Goal: Task Accomplishment & Management: Manage account settings

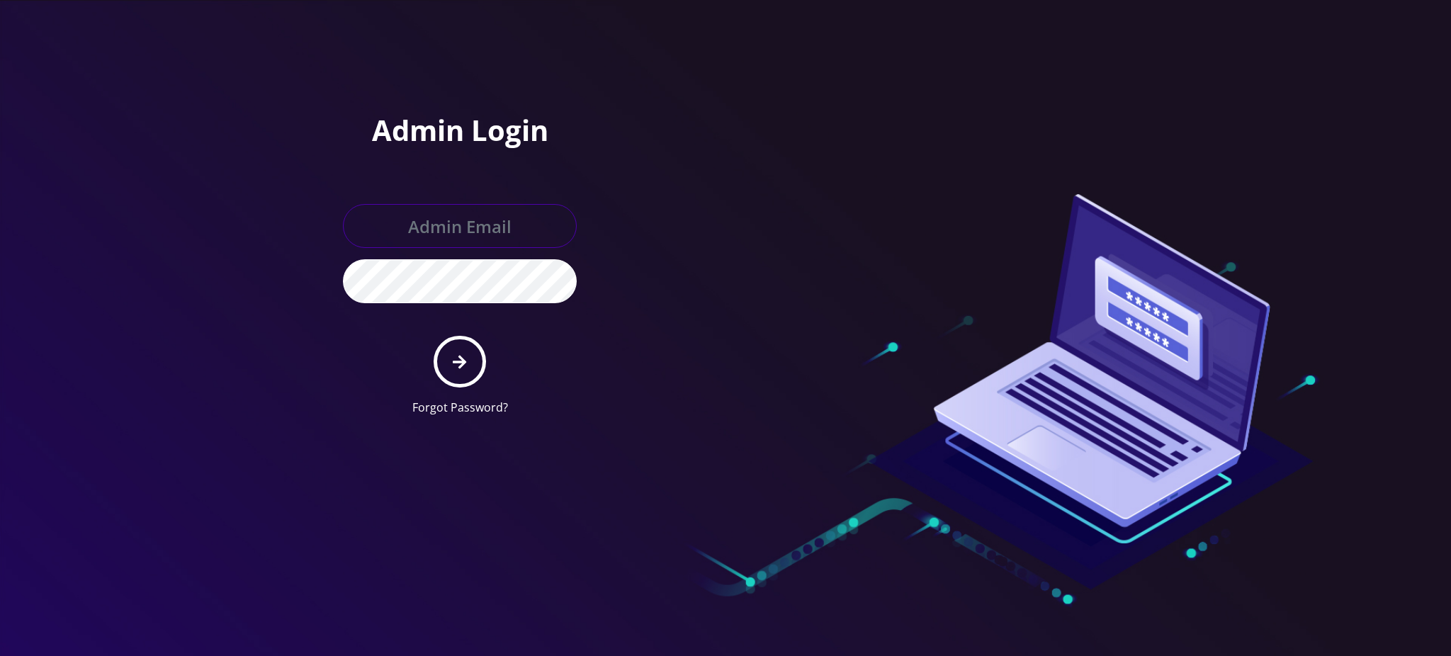
type input "[PERSON_NAME][EMAIL_ADDRESS][DOMAIN_NAME]"
click at [451, 364] on button "submit" at bounding box center [459, 362] width 52 height 52
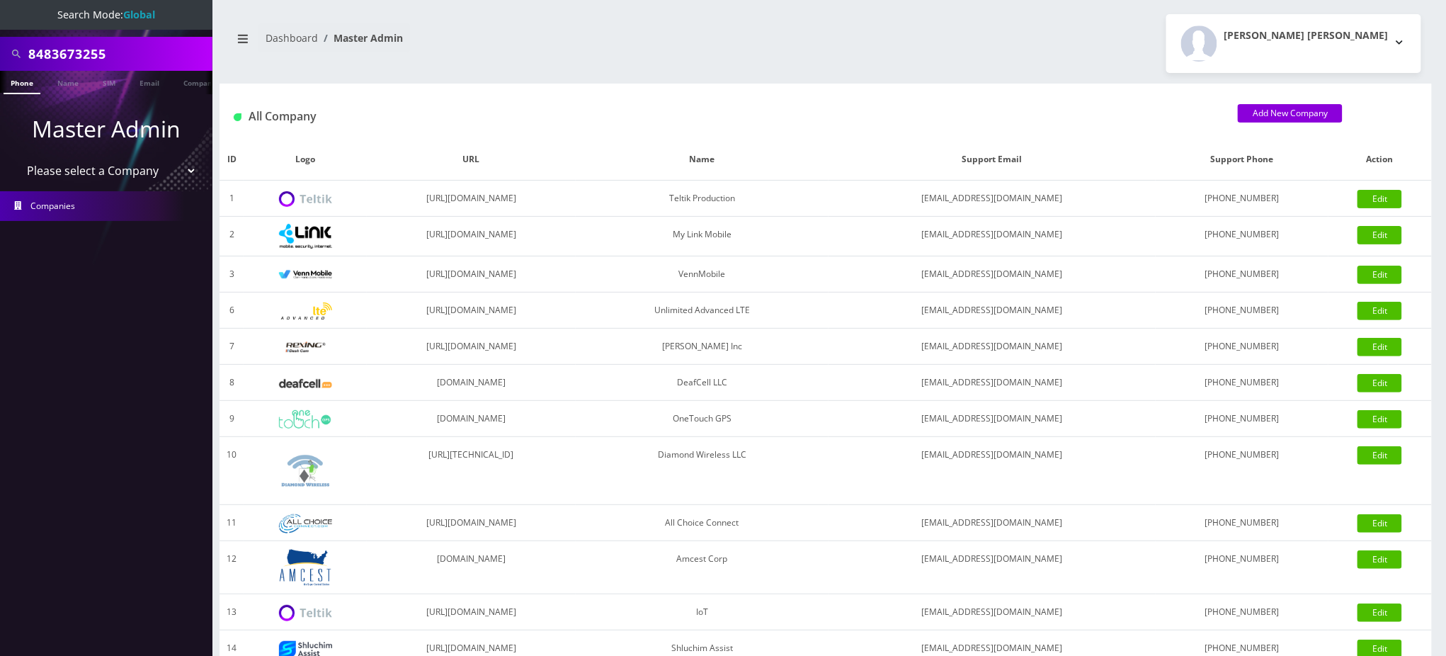
click at [130, 50] on input "8483673255" at bounding box center [118, 53] width 181 height 27
click at [0, 44] on div "8483673255" at bounding box center [106, 54] width 212 height 34
paste input "[PHONE_NUMBER]"
type input "5163681926"
click at [29, 86] on link "Phone" at bounding box center [22, 82] width 37 height 23
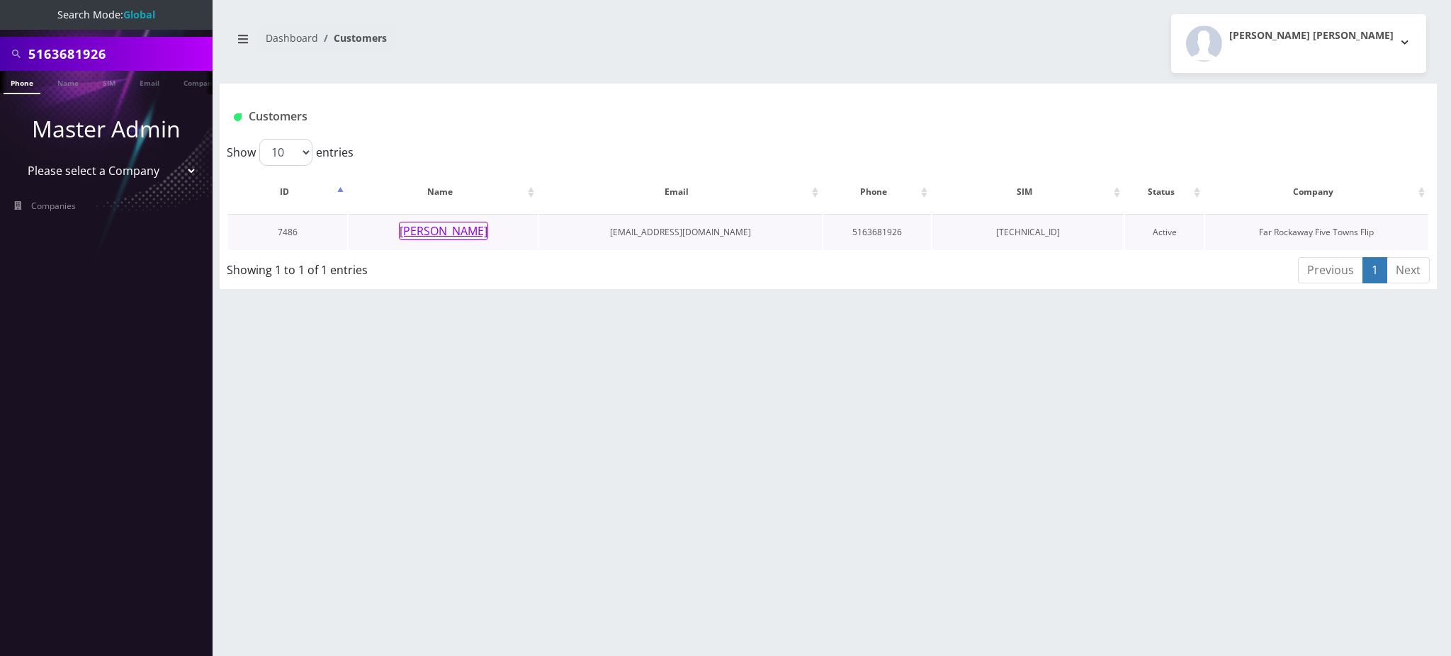
click at [436, 227] on button "[PERSON_NAME]" at bounding box center [443, 231] width 89 height 18
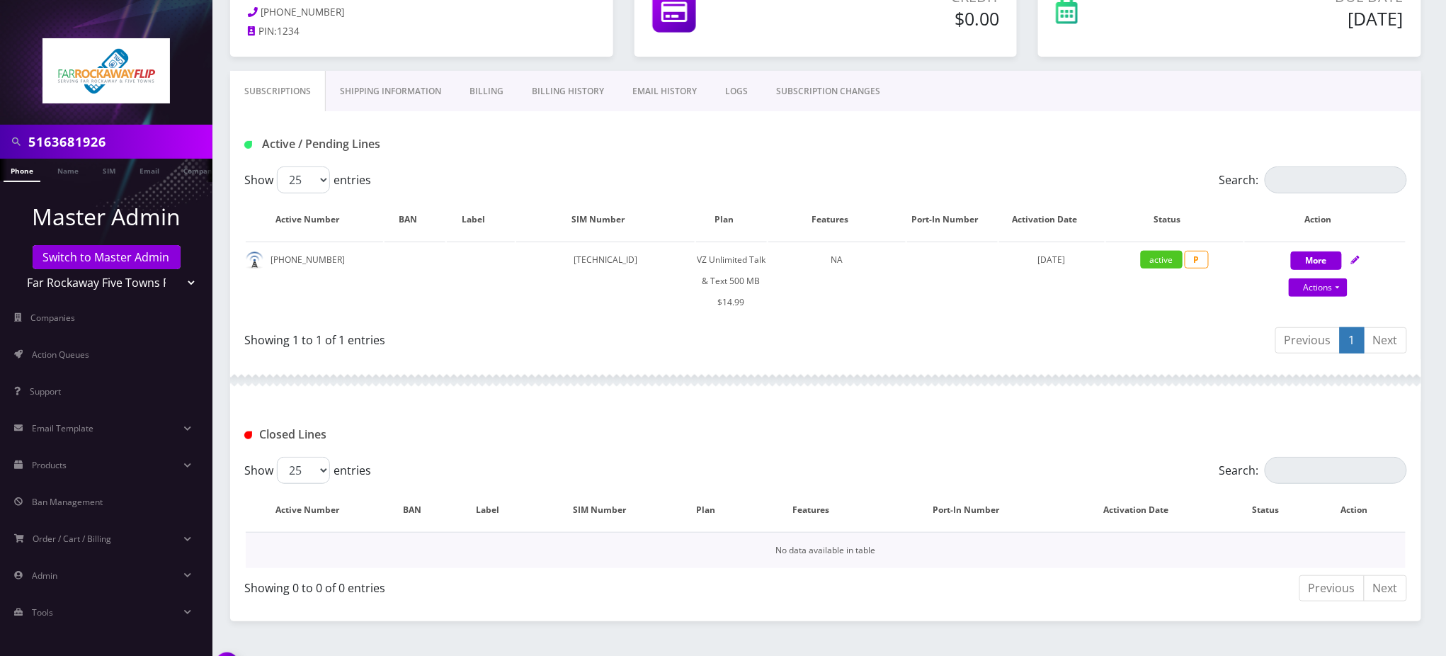
scroll to position [182, 0]
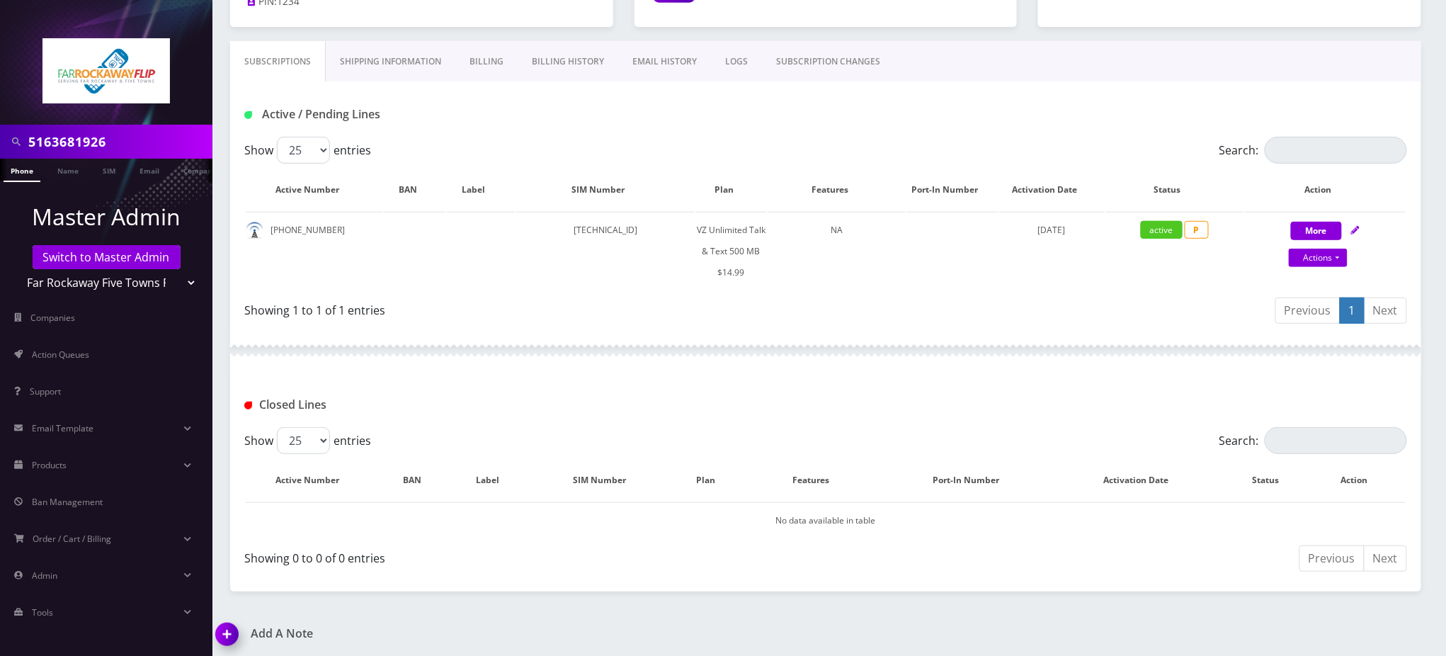
click at [232, 634] on img at bounding box center [230, 639] width 42 height 42
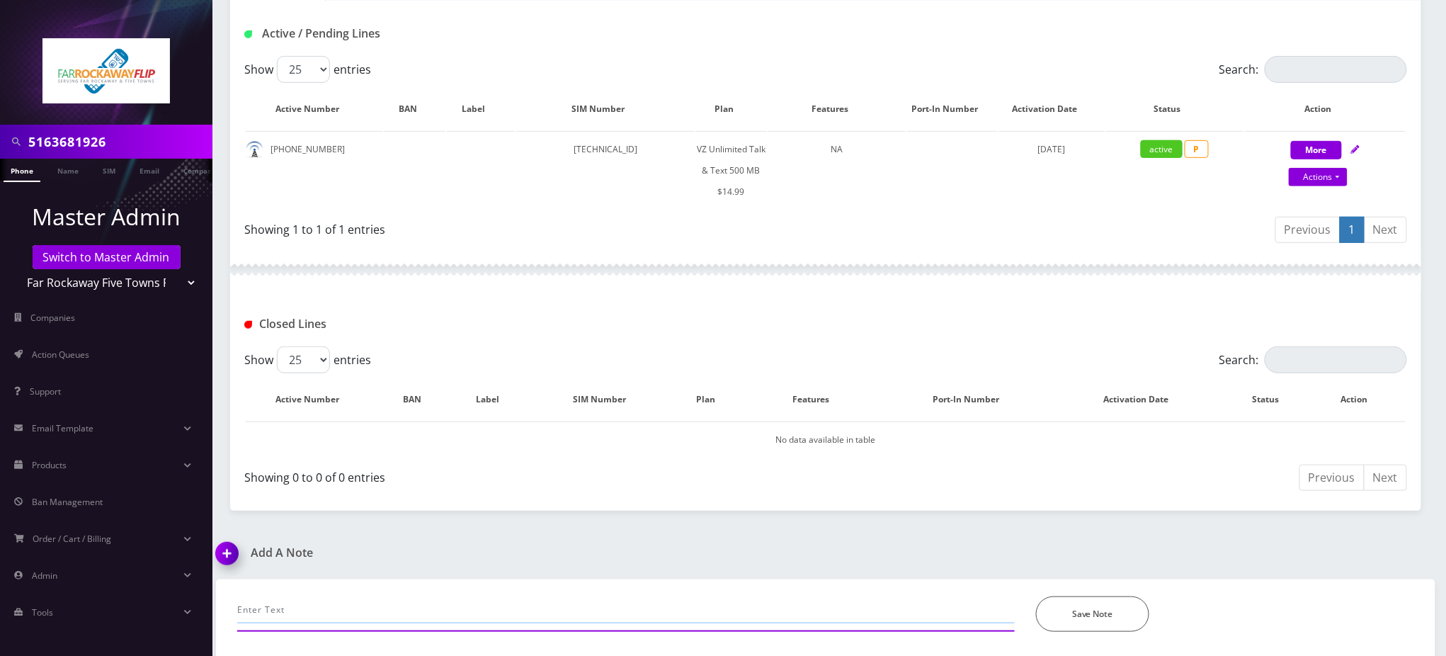
click at [324, 596] on input "text" at bounding box center [626, 609] width 778 height 27
paste input "Purchase Service Plan successfull, TT 4G Monthly Unlimited Voice Text 500MB Pla…"
type input "Purchase Service Plan successfull, TT 4G Monthly Unlimited Voice Text 500MB Pla…"
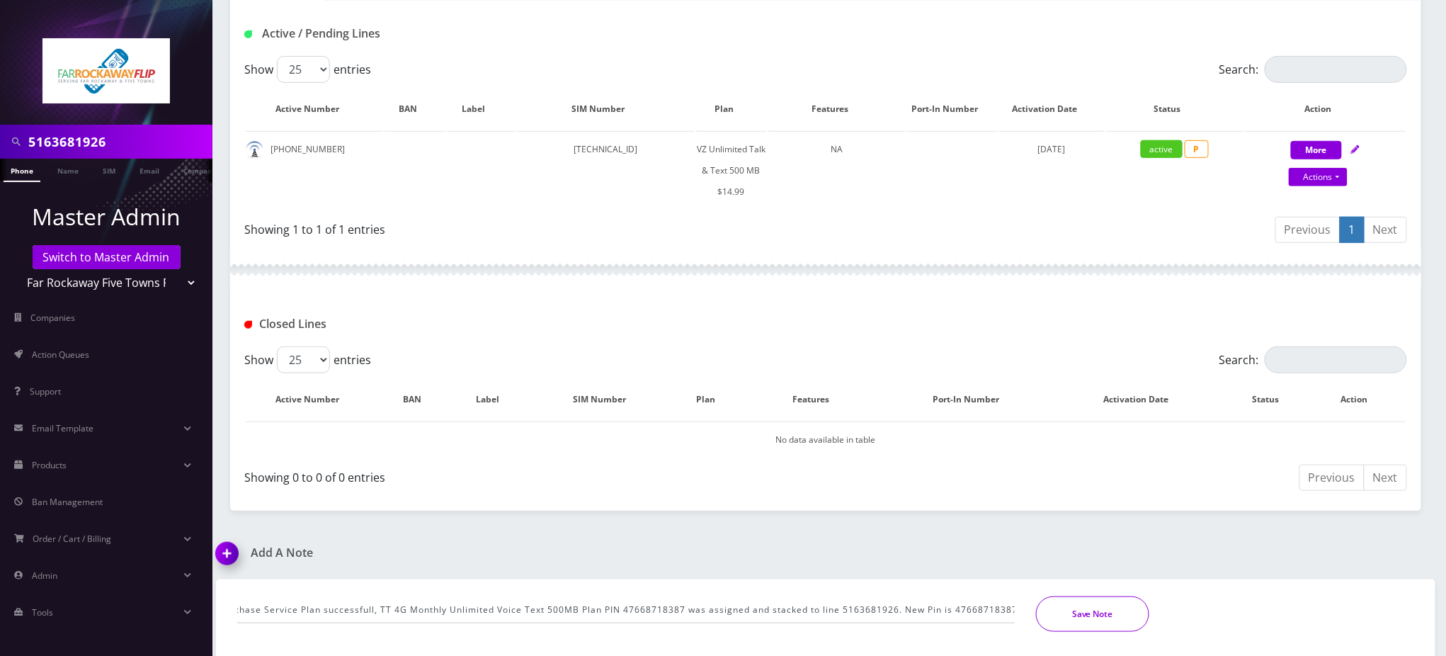
scroll to position [0, 0]
click at [1104, 609] on button "Save Note" at bounding box center [1092, 613] width 113 height 35
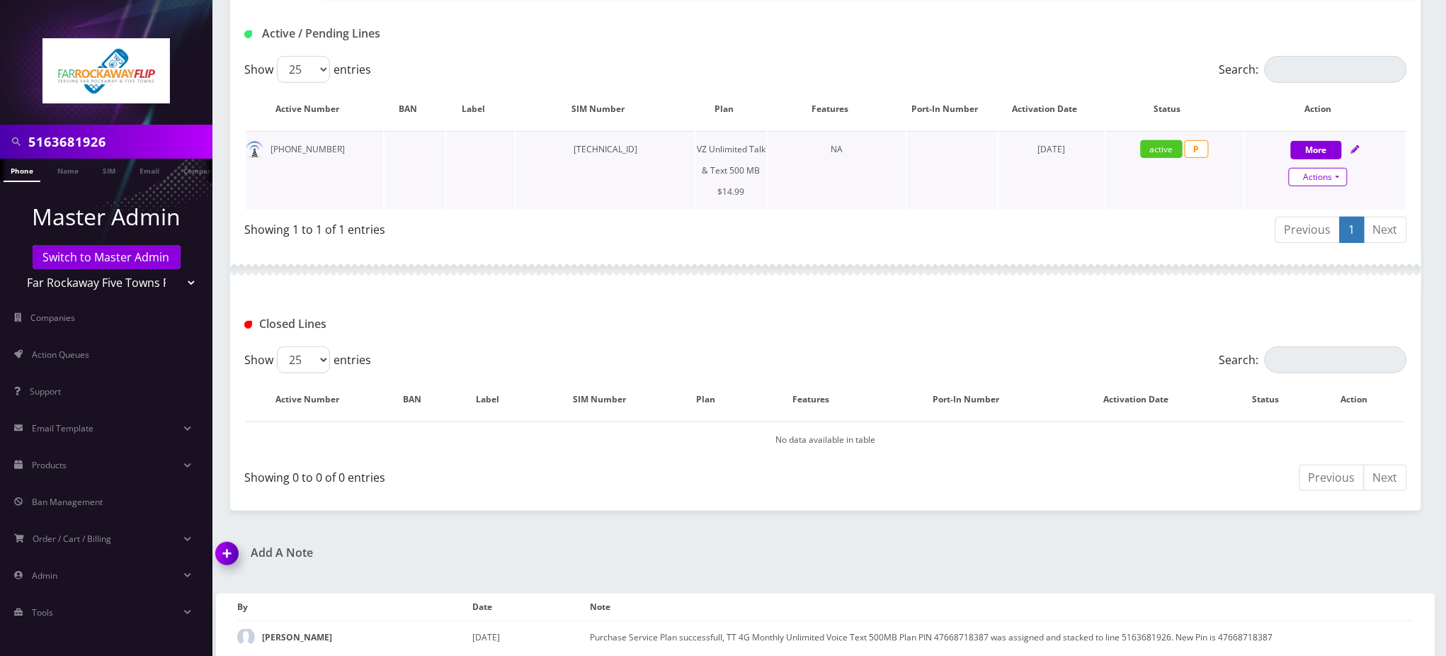
click at [1333, 175] on link "Actions" at bounding box center [1318, 177] width 59 height 18
select select "399"
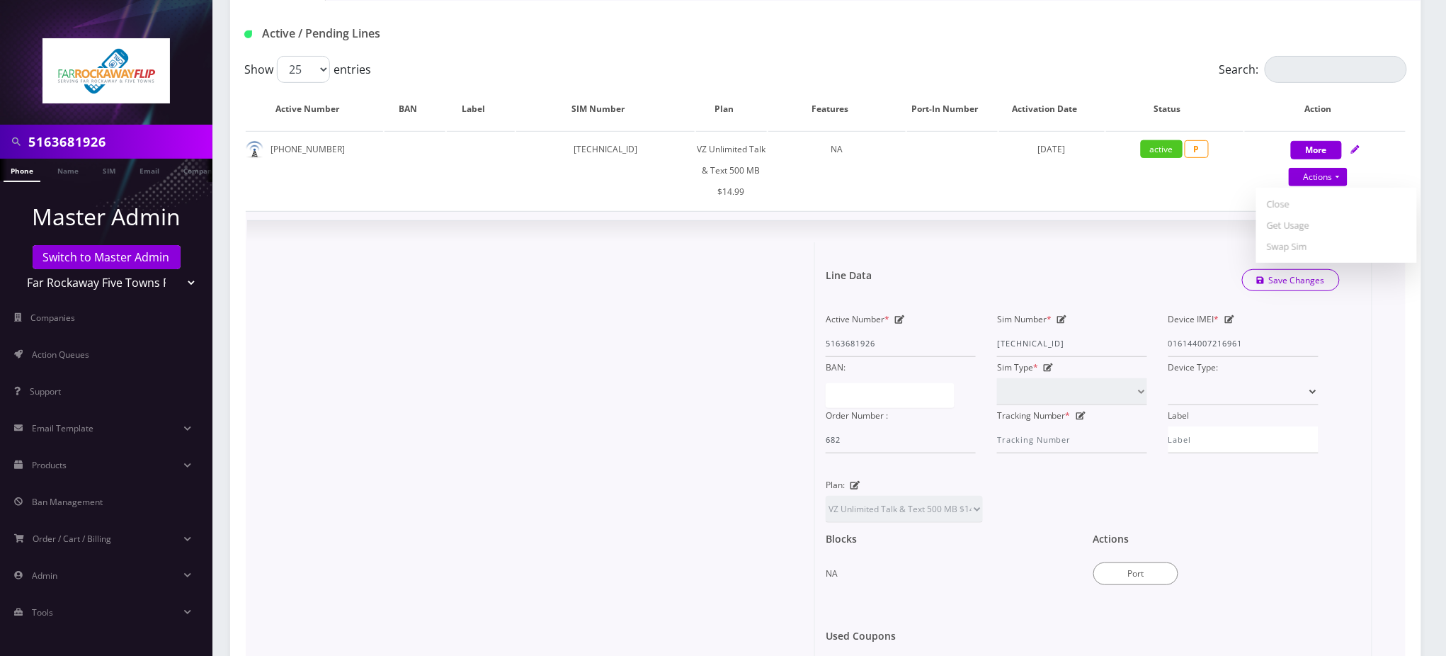
click at [904, 242] on form "Line Data Save Changes Active Number * 5163681926 Sim Number * 8914800000846566…" at bounding box center [1093, 458] width 535 height 432
